Goal: Transaction & Acquisition: Book appointment/travel/reservation

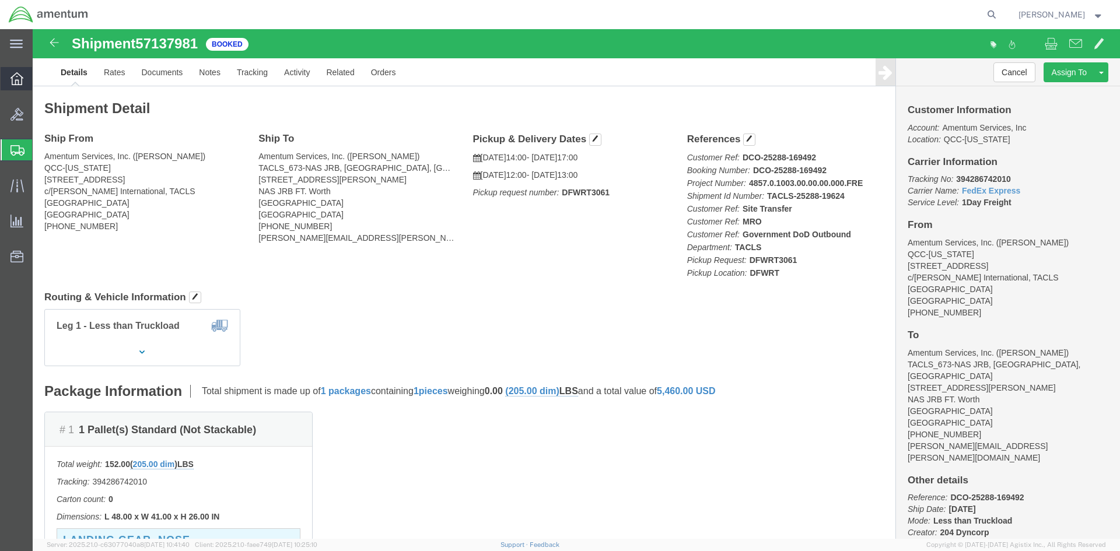
click at [18, 82] on icon at bounding box center [16, 78] width 13 height 13
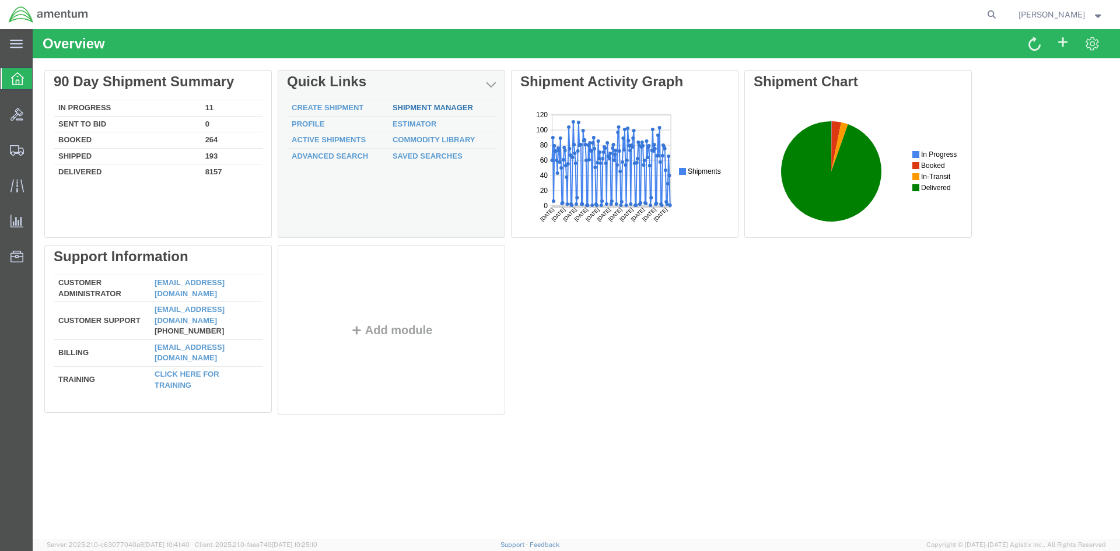
click at [449, 110] on link "Shipment Manager" at bounding box center [433, 107] width 80 height 9
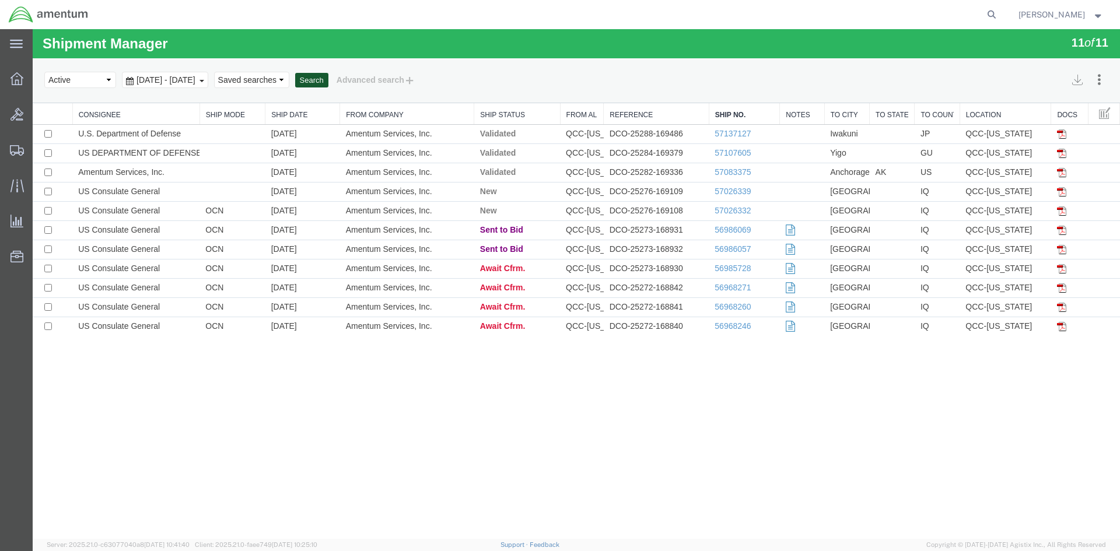
click at [328, 77] on button "Search" at bounding box center [311, 80] width 33 height 15
click at [328, 80] on button "Search" at bounding box center [311, 80] width 33 height 15
click at [328, 86] on button "Search" at bounding box center [311, 80] width 33 height 15
click at [328, 80] on button "Search" at bounding box center [311, 80] width 33 height 15
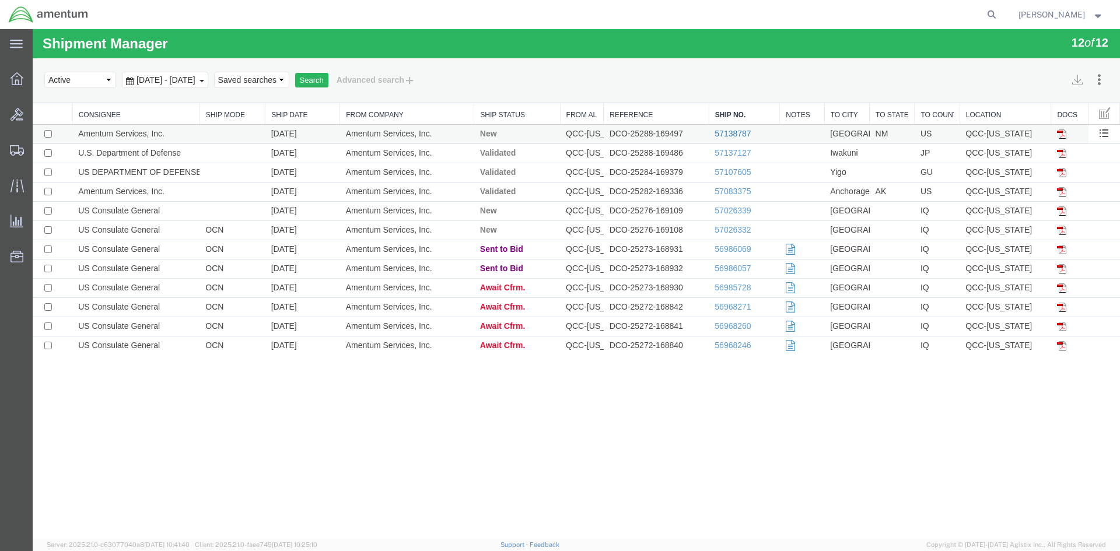
click at [719, 131] on link "57138787" at bounding box center [733, 133] width 36 height 9
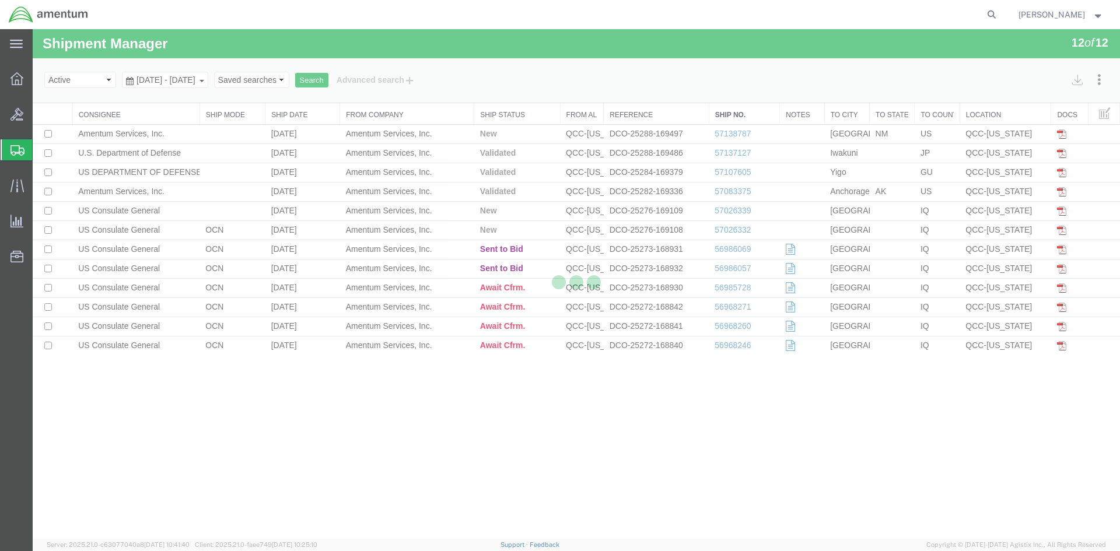
select select "42668"
select select "42728"
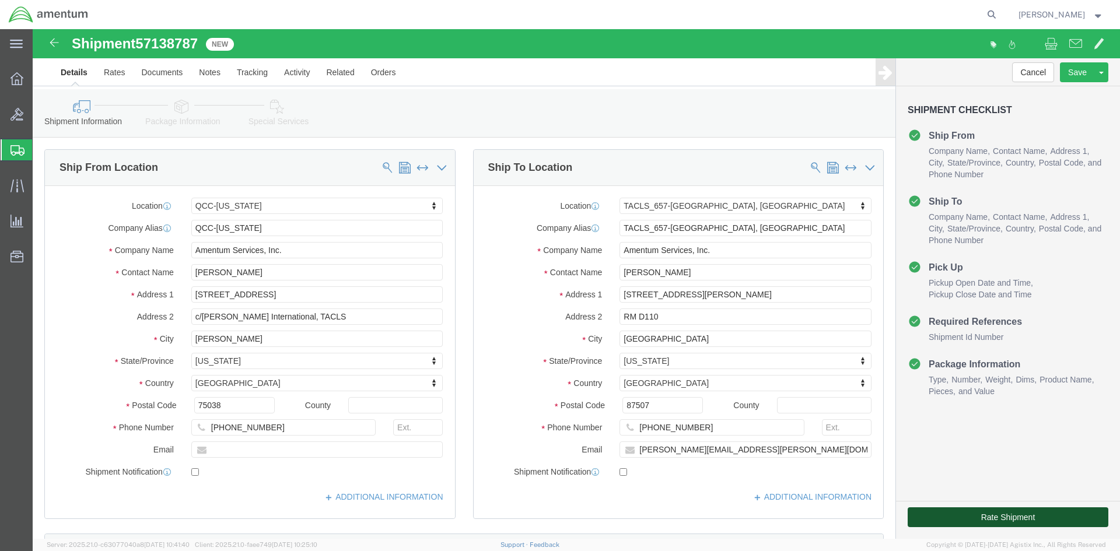
click button "Rate Shipment"
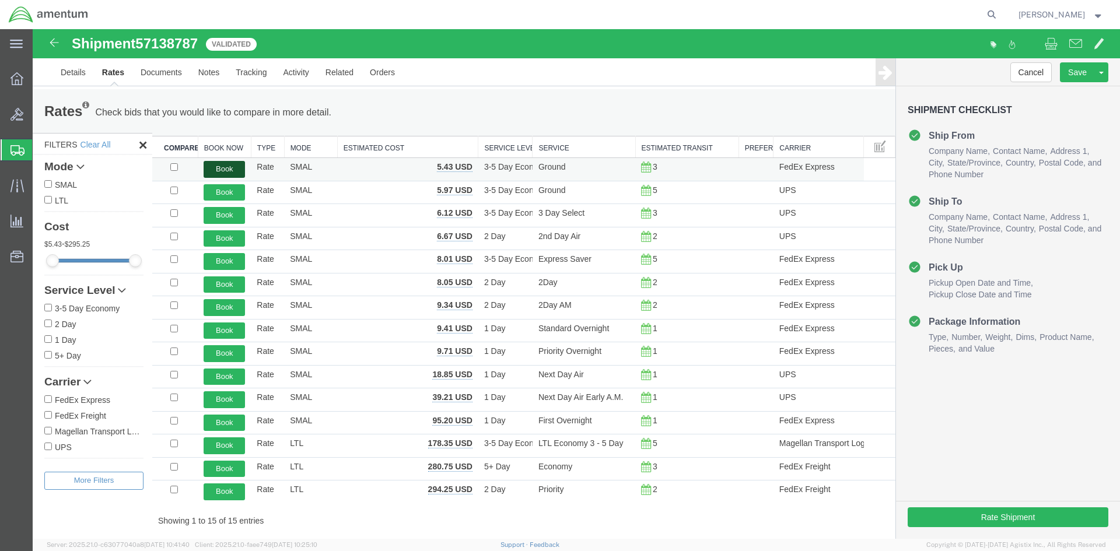
click at [224, 163] on button "Book" at bounding box center [224, 169] width 41 height 17
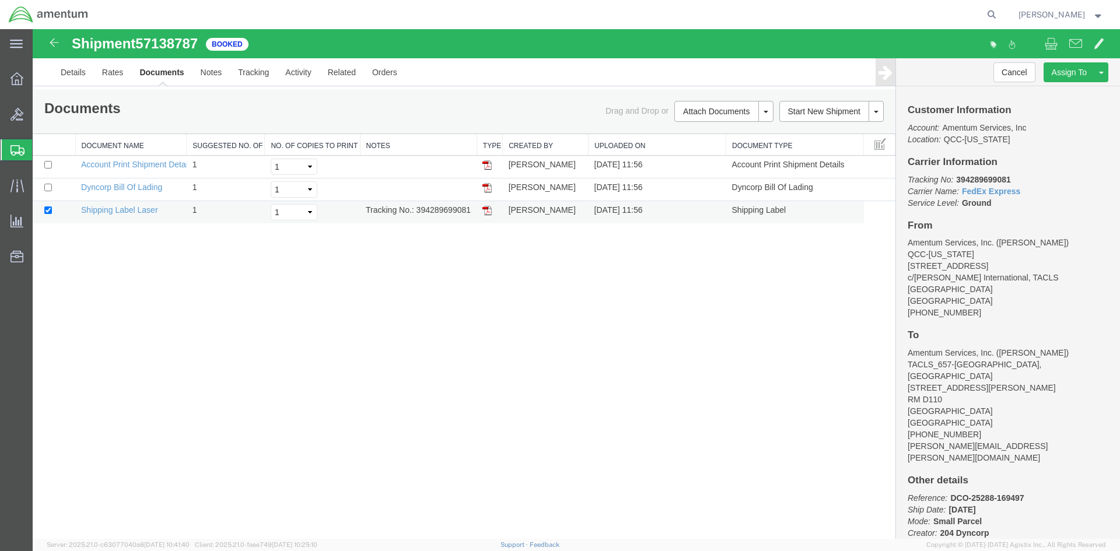
drag, startPoint x: 416, startPoint y: 212, endPoint x: 470, endPoint y: 208, distance: 53.8
click at [471, 208] on td "Tracking No.: 394289699081" at bounding box center [418, 212] width 117 height 23
copy td "394289699081"
drag, startPoint x: 488, startPoint y: 212, endPoint x: 40, endPoint y: 250, distance: 449.6
click at [487, 212] on img at bounding box center [486, 210] width 9 height 9
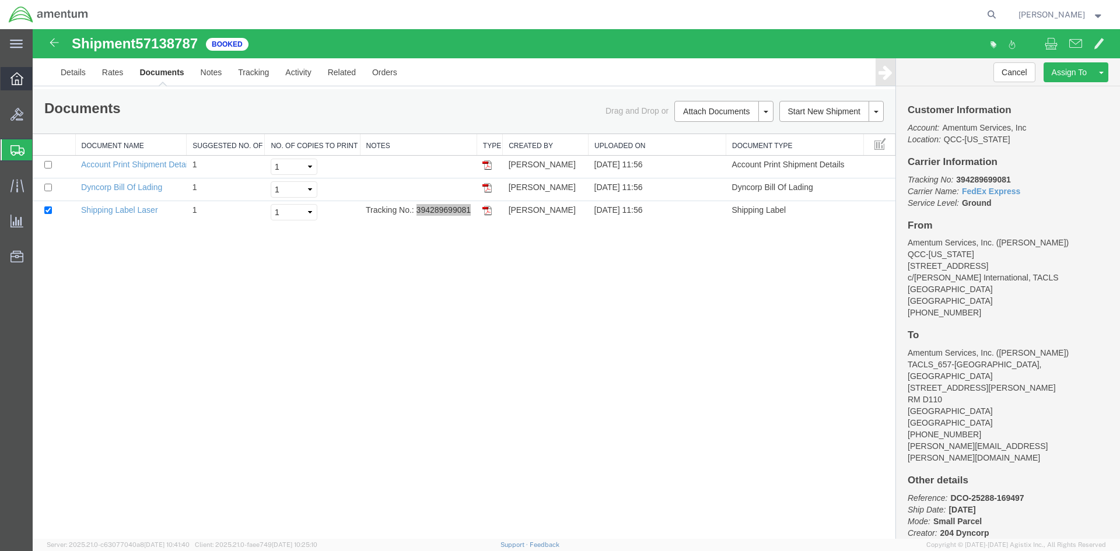
click at [17, 78] on icon at bounding box center [16, 78] width 13 height 13
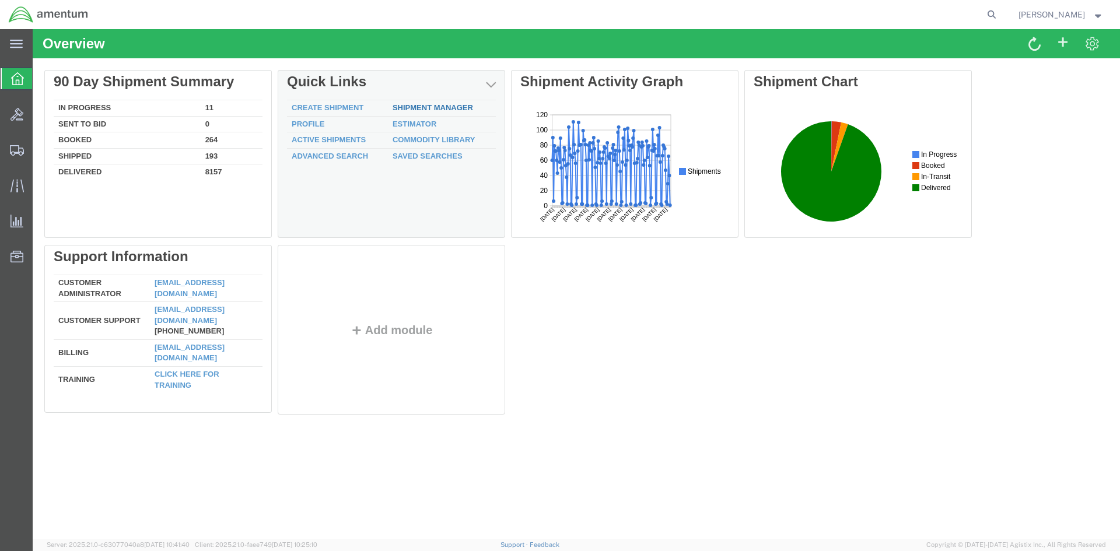
click at [419, 108] on link "Shipment Manager" at bounding box center [433, 107] width 80 height 9
